Goal: Information Seeking & Learning: Learn about a topic

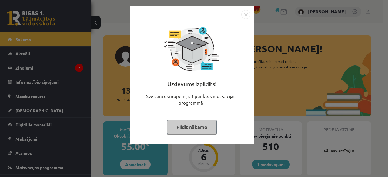
click at [174, 128] on button "Pildīt nākamo" at bounding box center [192, 127] width 50 height 14
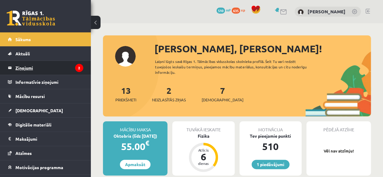
click at [67, 71] on legend "Ziņojumi 2" at bounding box center [49, 68] width 68 height 14
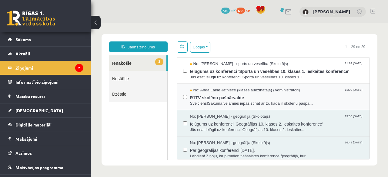
click at [188, 86] on div "No: [PERSON_NAME] Jātniece (klases audzinātāja) (Administratori) 11:00 [DATE] R…" at bounding box center [273, 97] width 193 height 26
click at [210, 95] on span "R1TV skolēnu pašpārvalde" at bounding box center [277, 97] width 174 height 8
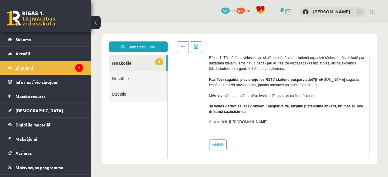
scroll to position [74, 0]
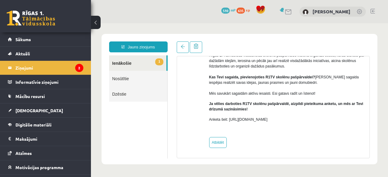
click at [144, 61] on link "1 Ienākošie" at bounding box center [137, 62] width 57 height 15
click at [181, 48] on span at bounding box center [183, 47] width 4 height 4
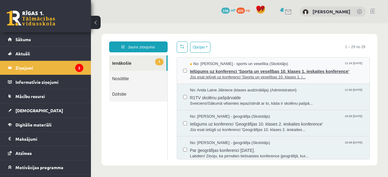
scroll to position [0, 0]
click at [202, 71] on span "Ielūgums uz konferenci 'Sporta un veselības 10. klases 1. ieskaites konference'" at bounding box center [277, 71] width 174 height 8
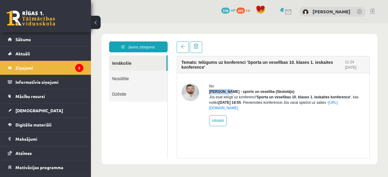
drag, startPoint x: 208, startPoint y: 89, endPoint x: 224, endPoint y: 90, distance: 15.2
click at [224, 90] on div "No: Elvijs Antonišķis - sports un veselība (Skolotājs) Jūs esat ielūgti uz konf…" at bounding box center [273, 105] width 184 height 43
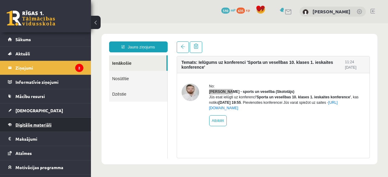
click at [40, 126] on span "Digitālie materiāli" at bounding box center [33, 124] width 36 height 5
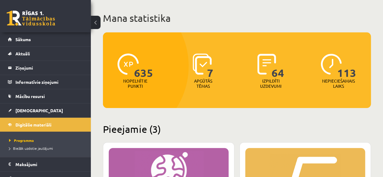
scroll to position [30, 0]
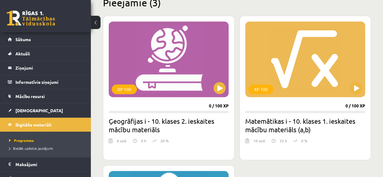
scroll to position [151, 0]
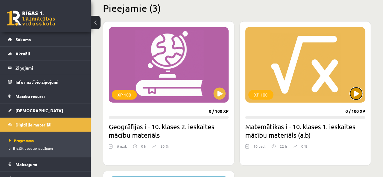
click at [352, 89] on button at bounding box center [356, 94] width 12 height 12
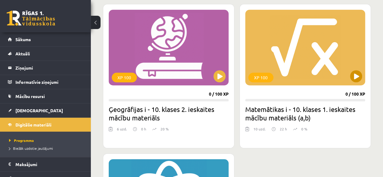
scroll to position [182, 0]
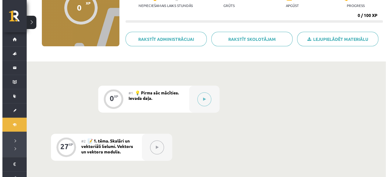
scroll to position [91, 0]
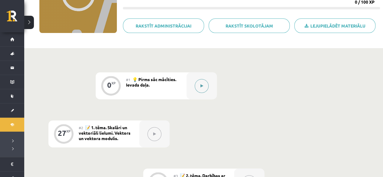
click at [210, 88] on div at bounding box center [202, 85] width 30 height 27
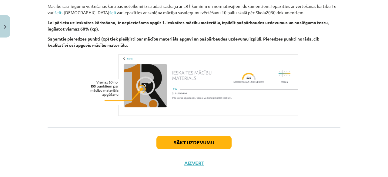
scroll to position [362, 0]
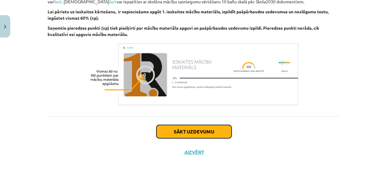
click at [207, 129] on button "Sākt uzdevumu" at bounding box center [193, 131] width 75 height 13
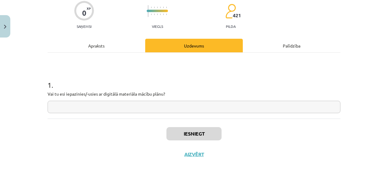
scroll to position [53, 0]
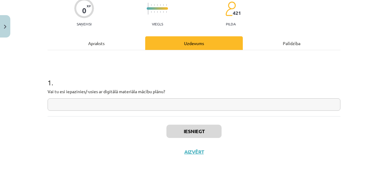
click at [199, 111] on div "1 . Vai tu esi iepazinies/-usies ar digitālā materiāla mācību plānu?" at bounding box center [194, 83] width 293 height 66
click at [184, 109] on input "text" at bounding box center [194, 104] width 293 height 12
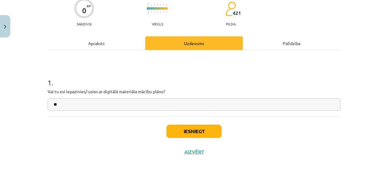
type input "**"
click at [197, 142] on div "Iesniegt Aizvērt" at bounding box center [194, 137] width 293 height 42
click at [196, 134] on button "Iesniegt" at bounding box center [193, 131] width 55 height 13
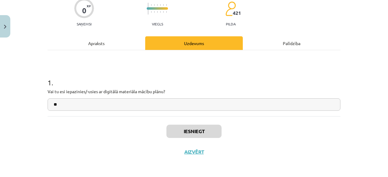
click at [118, 46] on div "Apraksts" at bounding box center [97, 43] width 98 height 14
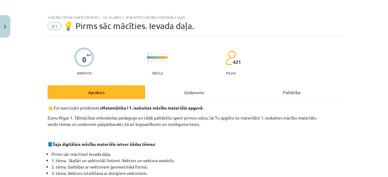
scroll to position [0, 0]
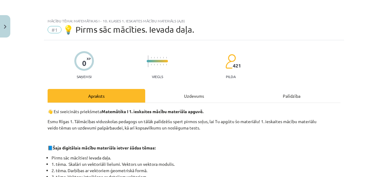
click at [184, 90] on div "Uzdevums" at bounding box center [194, 96] width 98 height 14
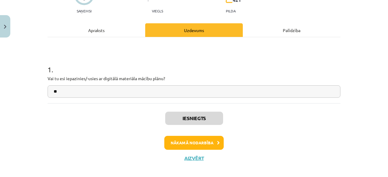
scroll to position [71, 0]
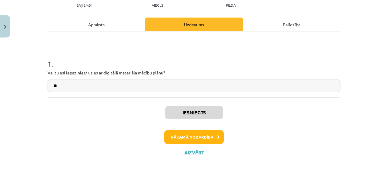
click at [186, 129] on div "Iesniegts Nākamā nodarbība Aizvērt" at bounding box center [194, 129] width 293 height 62
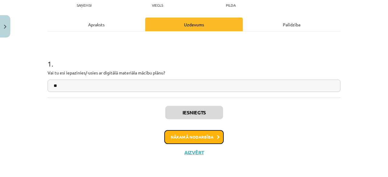
click at [186, 131] on button "Nākamā nodarbība" at bounding box center [193, 137] width 59 height 14
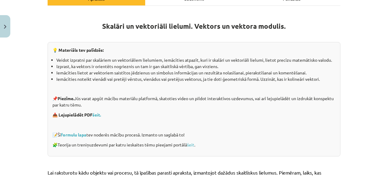
scroll to position [106, 0]
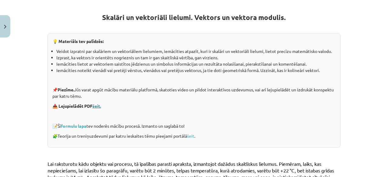
click at [98, 106] on link "šeit." at bounding box center [96, 105] width 8 height 5
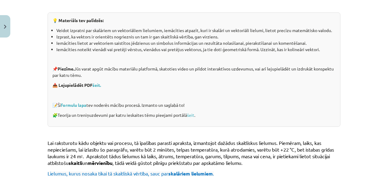
scroll to position [136, 0]
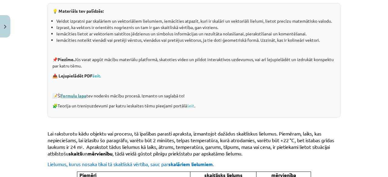
click at [76, 96] on link "formulu lapa" at bounding box center [73, 95] width 25 height 5
click at [193, 105] on link "šeit" at bounding box center [190, 105] width 7 height 5
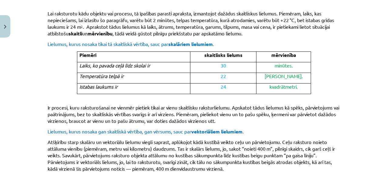
scroll to position [257, 0]
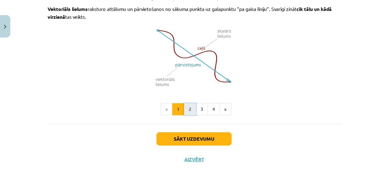
click at [184, 111] on button "2" at bounding box center [190, 109] width 12 height 12
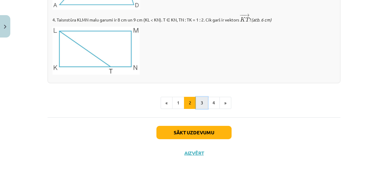
click at [198, 106] on button "3" at bounding box center [202, 103] width 12 height 12
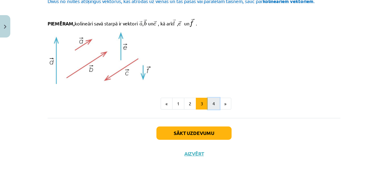
click at [208, 104] on button "4" at bounding box center [214, 104] width 12 height 12
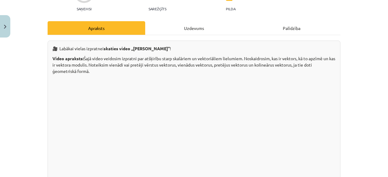
scroll to position [0, 0]
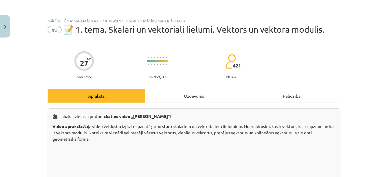
click at [198, 97] on div "Uzdevums" at bounding box center [194, 96] width 98 height 14
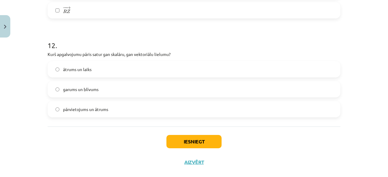
scroll to position [1935, 0]
